Goal: Transaction & Acquisition: Obtain resource

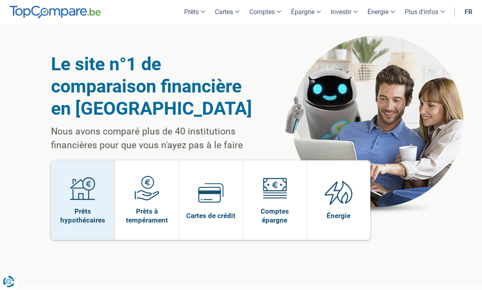
click at [81, 198] on img at bounding box center [82, 188] width 25 height 25
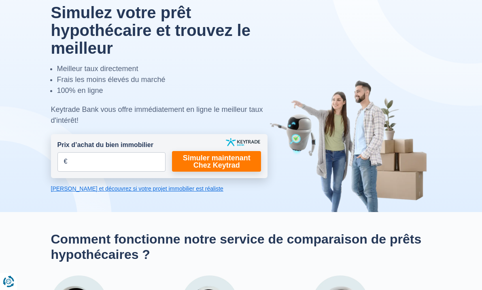
scroll to position [32, 0]
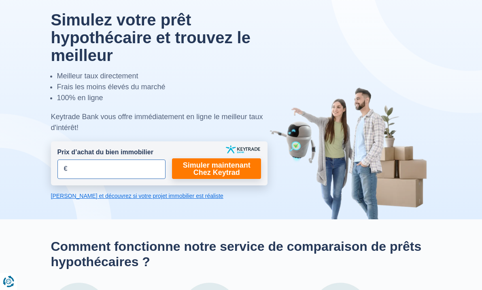
click at [85, 169] on input "Prix d’achat du bien immobilier" at bounding box center [111, 169] width 108 height 19
type input "5"
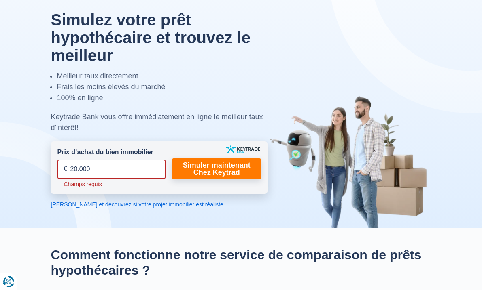
type input "200.000"
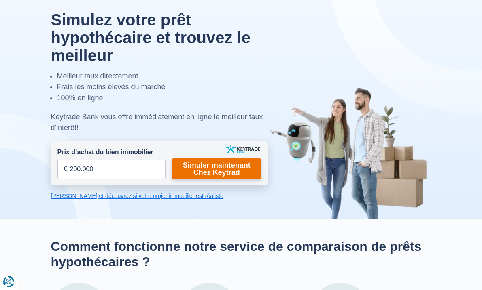
click at [227, 171] on link "Simuler maintenant Chez Keytrad" at bounding box center [216, 169] width 89 height 21
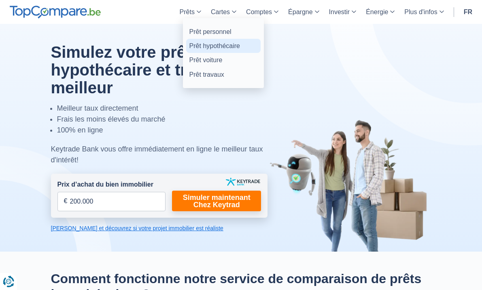
click at [189, 44] on link "Prêt hypothécaire" at bounding box center [223, 46] width 74 height 14
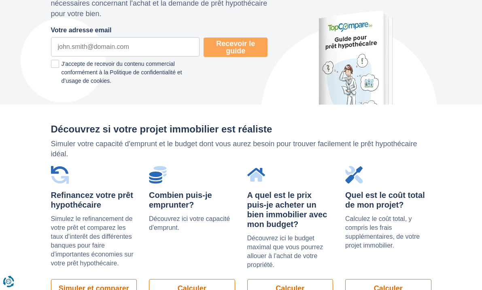
scroll to position [566, 0]
